Goal: Task Accomplishment & Management: Complete application form

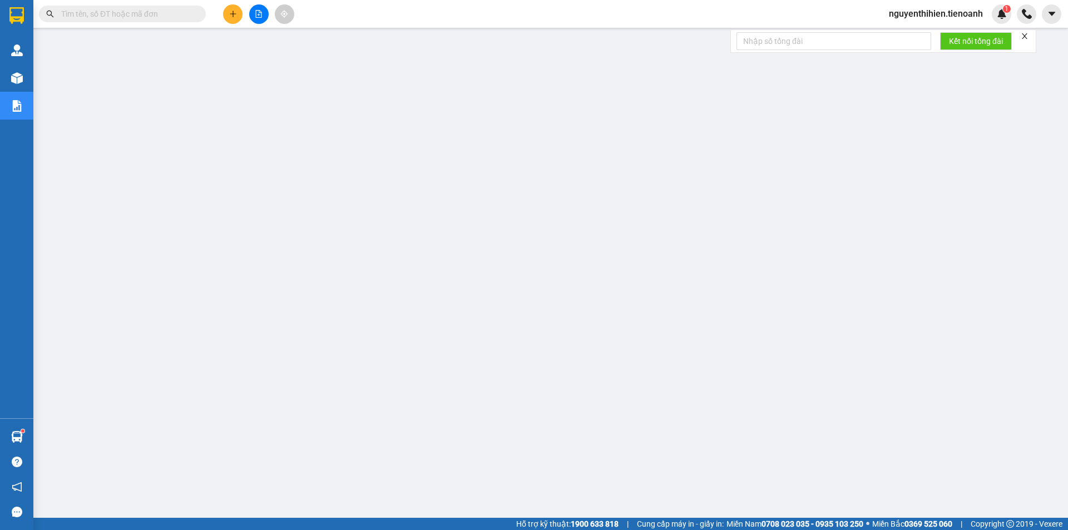
click at [164, 13] on input "text" at bounding box center [126, 14] width 131 height 12
paste input "0942525939"
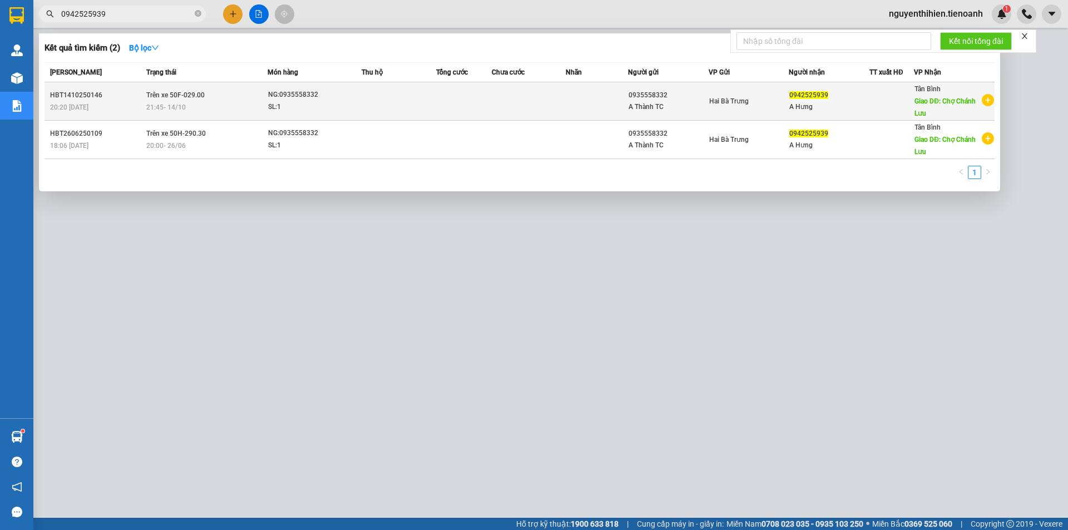
type input "0942525939"
click at [869, 91] on td "0942525939 A Hưng" at bounding box center [829, 101] width 81 height 38
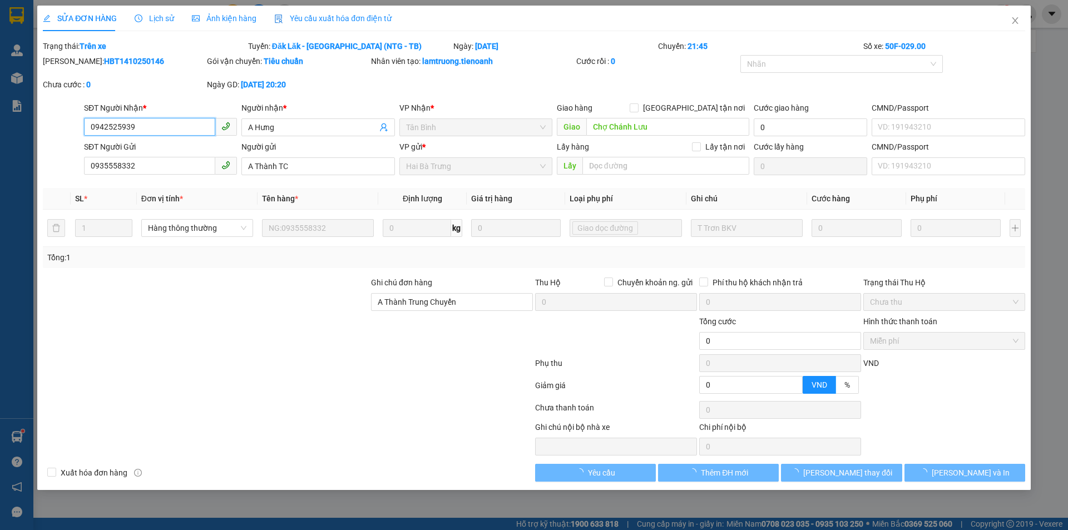
type input "0942525939"
type input "A Hưng"
type input "Chợ Chánh Lưu"
type input "0935558332"
type input "A Thành TC"
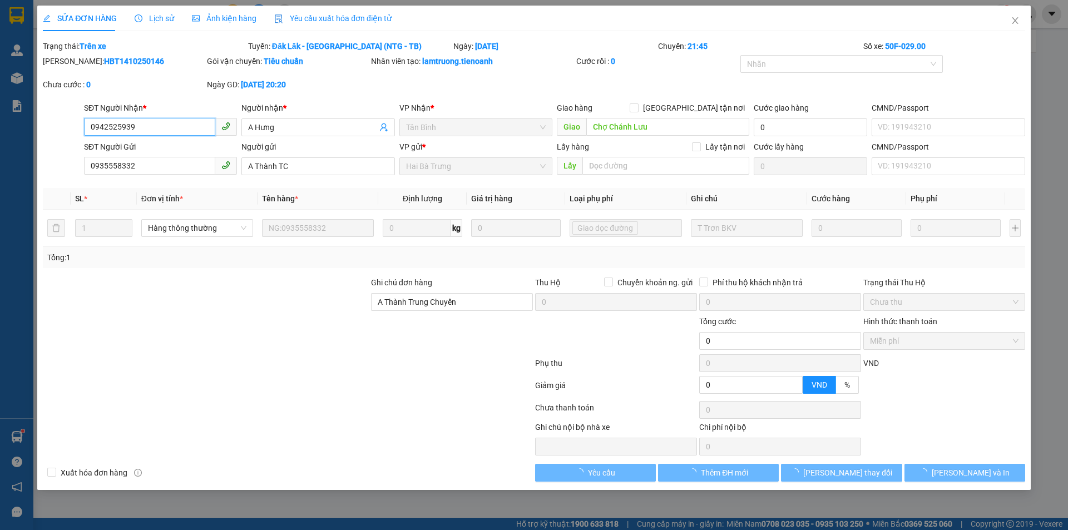
type input "A Thành Trung Chuyển"
type input "0"
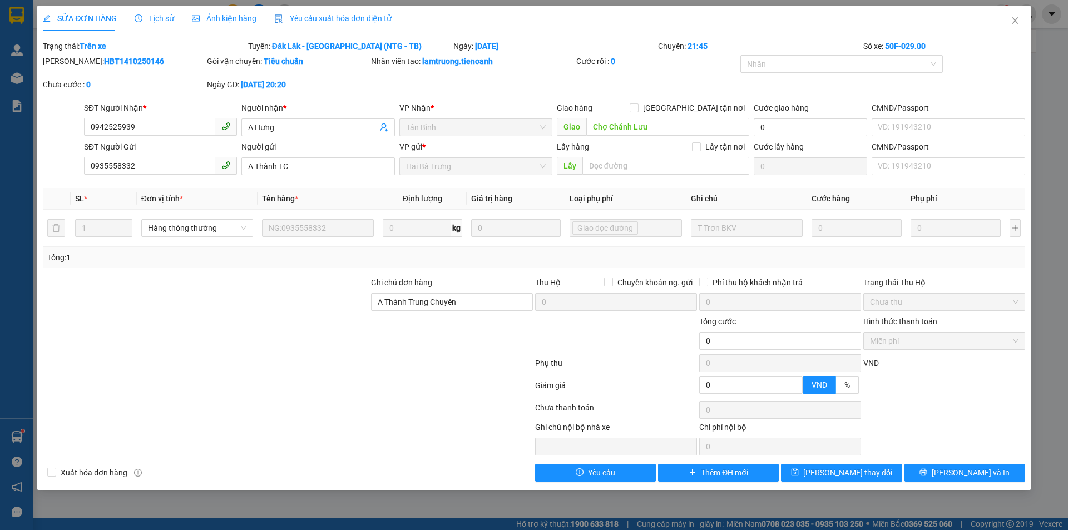
click at [154, 23] on div "Lịch sử" at bounding box center [154, 18] width 39 height 12
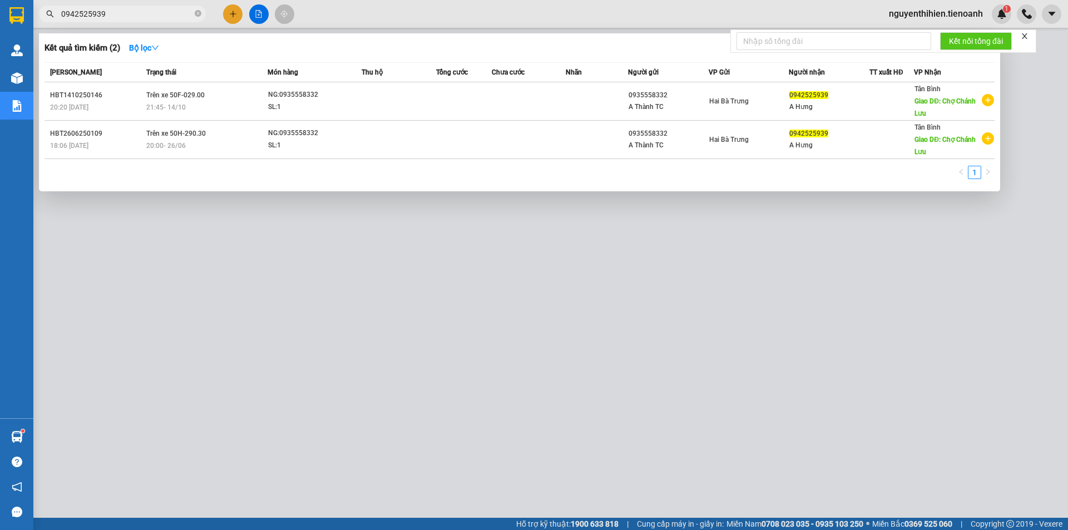
click at [127, 17] on input "0942525939" at bounding box center [126, 14] width 131 height 12
